Goal: Task Accomplishment & Management: Use online tool/utility

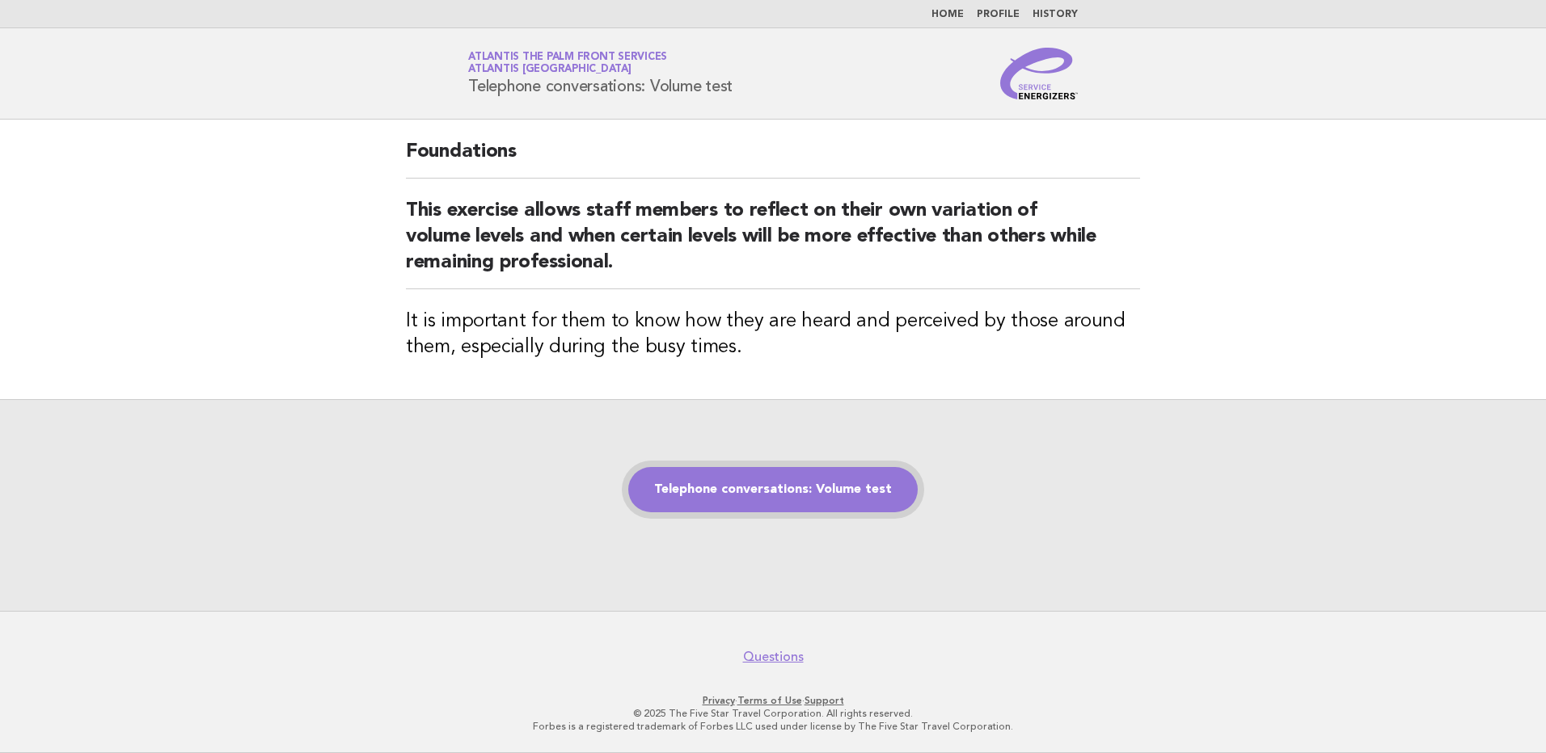
click at [752, 489] on link "Telephone conversations: Volume test" at bounding box center [772, 489] width 289 height 45
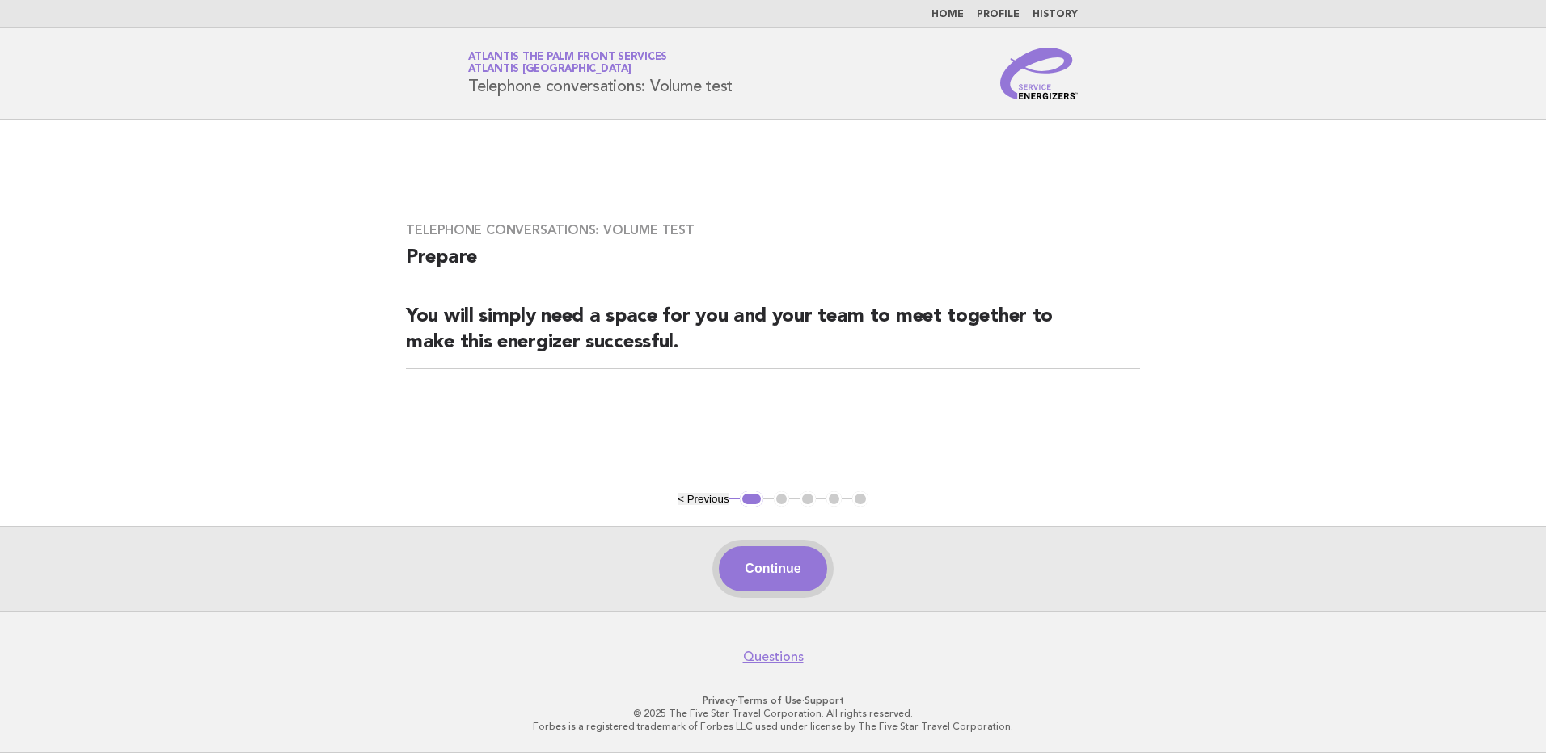
click at [766, 567] on button "Continue" at bounding box center [773, 568] width 108 height 45
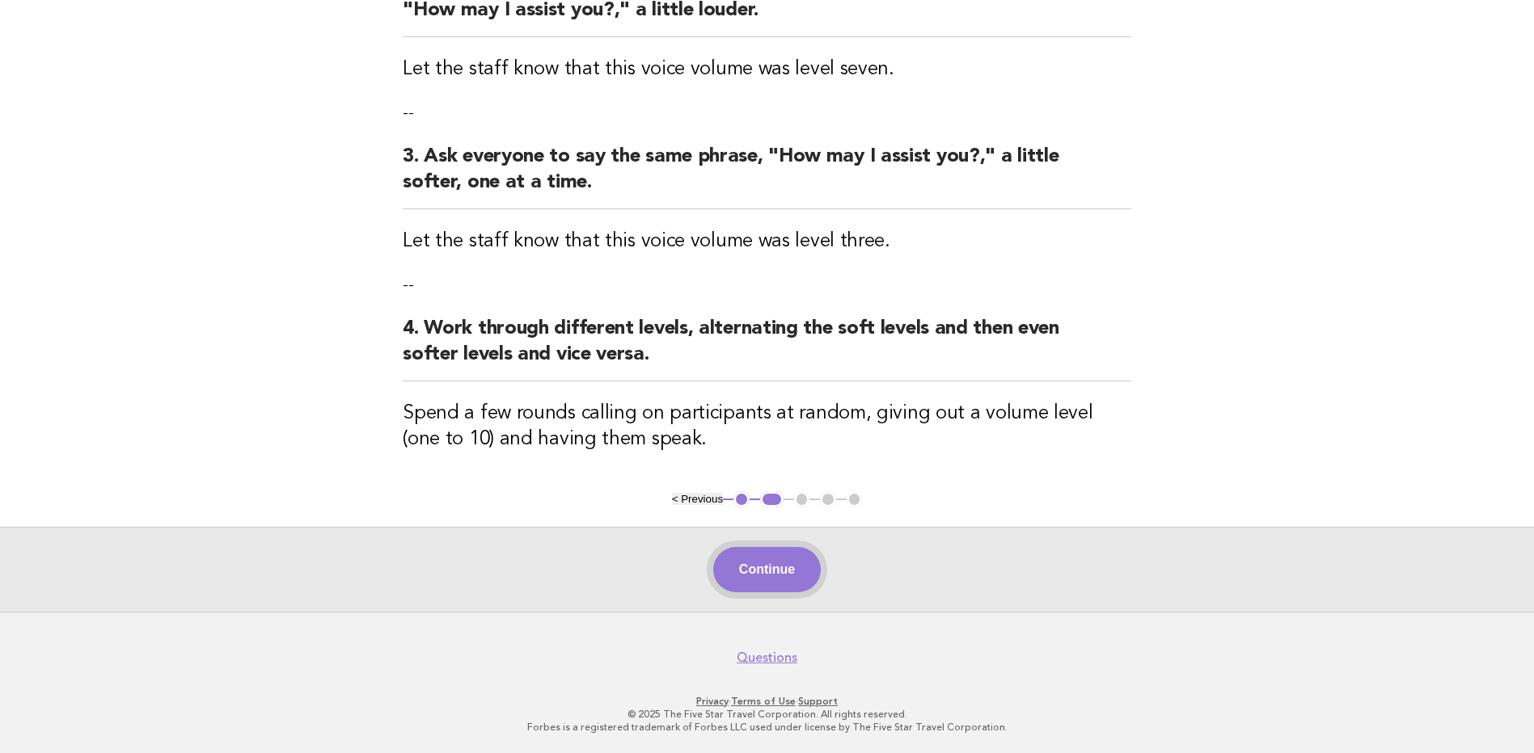
click at [764, 578] on button "Continue" at bounding box center [767, 569] width 108 height 45
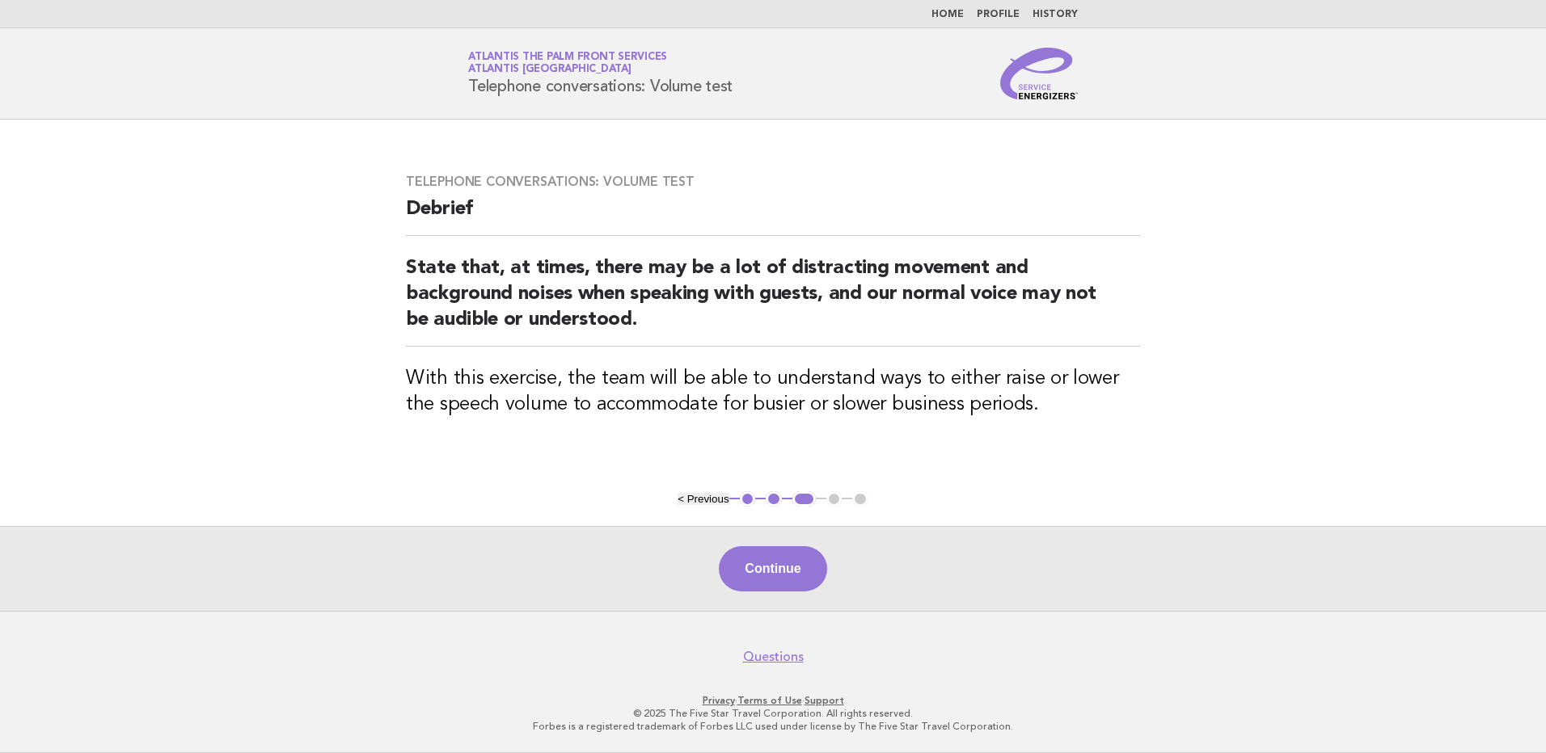
click at [764, 578] on button "Continue" at bounding box center [773, 568] width 108 height 45
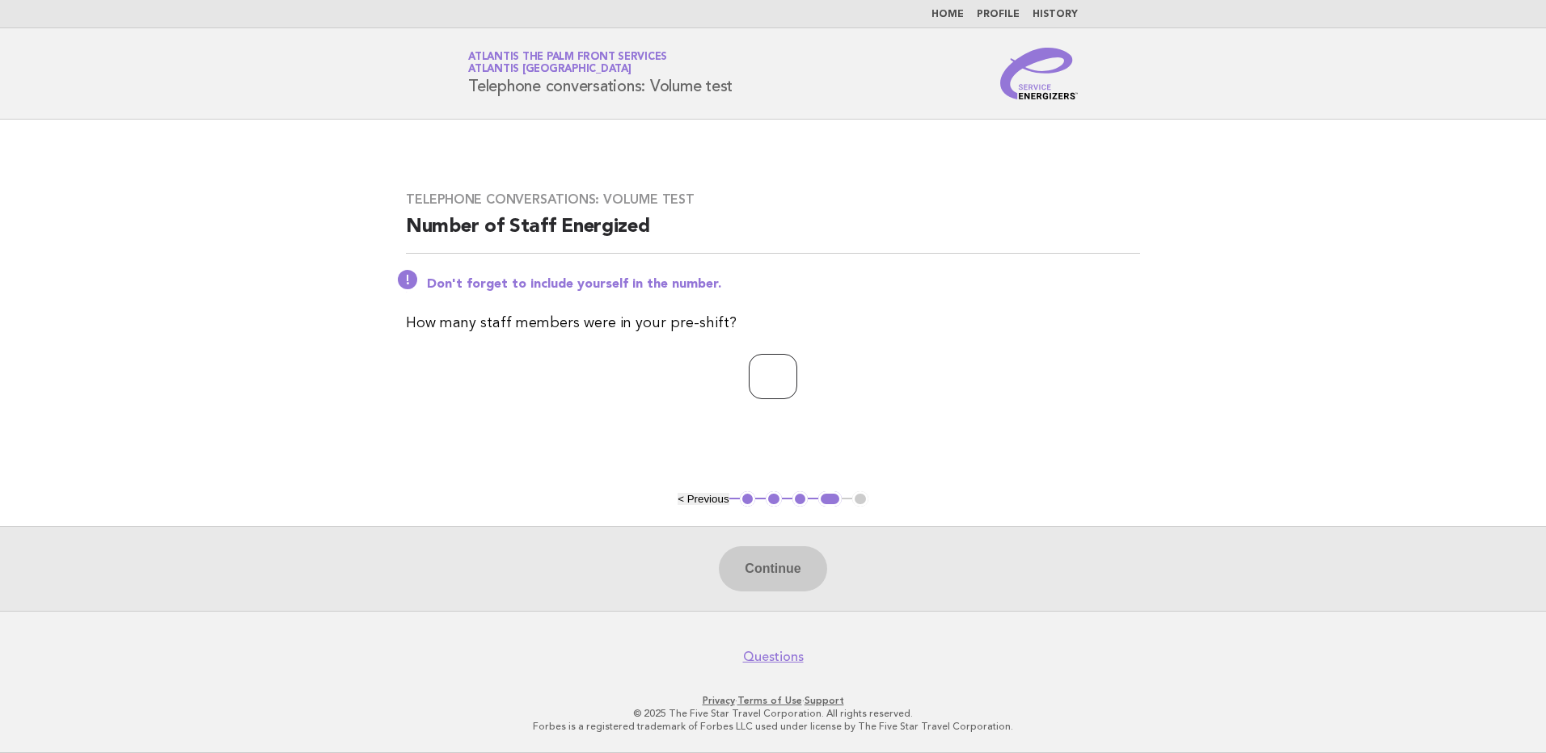
click at [757, 386] on input "number" at bounding box center [773, 376] width 49 height 45
type input "*"
click at [785, 572] on button "Continue" at bounding box center [773, 568] width 108 height 45
